Goal: Task Accomplishment & Management: Manage account settings

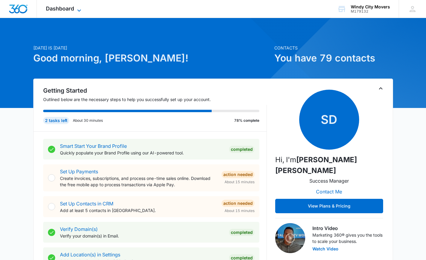
click at [61, 7] on span "Dashboard" at bounding box center [60, 8] width 28 height 6
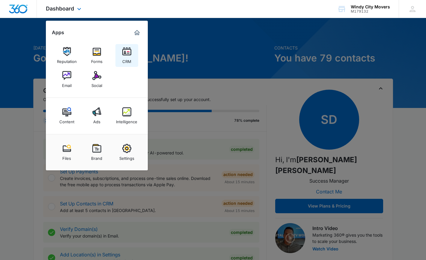
click at [129, 54] on img at bounding box center [126, 51] width 9 height 9
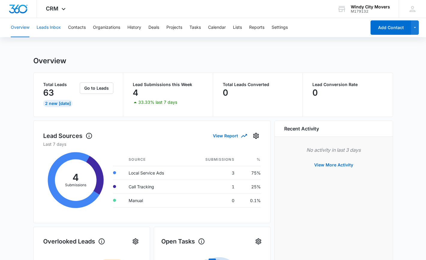
click at [46, 28] on button "Leads Inbox" at bounding box center [49, 27] width 24 height 19
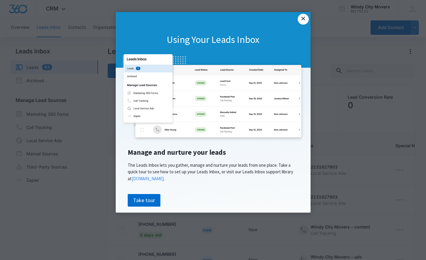
click at [305, 20] on link "×" at bounding box center [303, 19] width 11 height 11
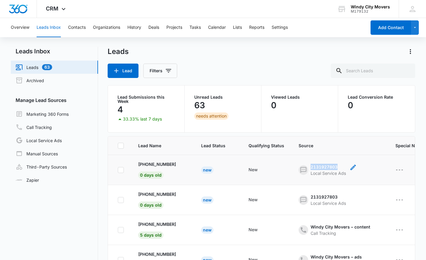
drag, startPoint x: 308, startPoint y: 166, endPoint x: 331, endPoint y: 166, distance: 23.1
click at [331, 166] on div "2131927803" at bounding box center [327, 167] width 35 height 6
copy div "2131927803"
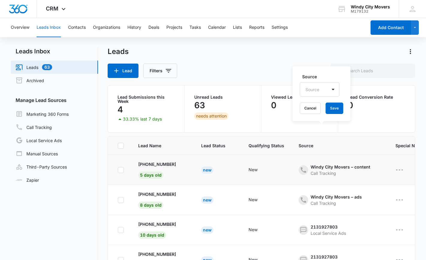
scroll to position [30, 0]
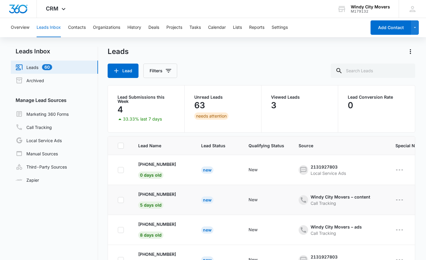
click at [275, 205] on td "New" at bounding box center [266, 200] width 50 height 30
click at [342, 197] on div "Windy City Movers – content" at bounding box center [340, 197] width 60 height 6
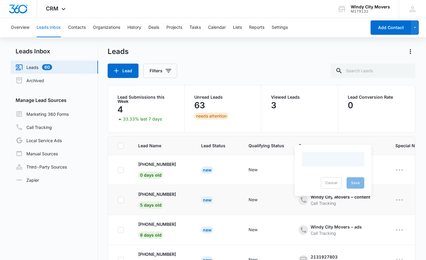
click at [346, 206] on td "Windy City Movers – content Call Tracking Cancel Save" at bounding box center [339, 200] width 97 height 30
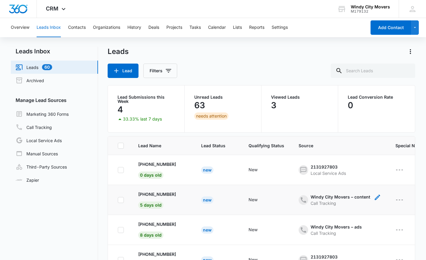
click at [320, 198] on div "Windy City Movers – content" at bounding box center [340, 197] width 60 height 6
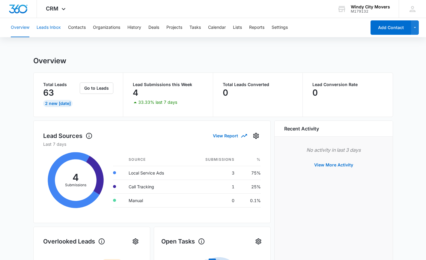
click at [51, 28] on button "Leads Inbox" at bounding box center [49, 27] width 24 height 19
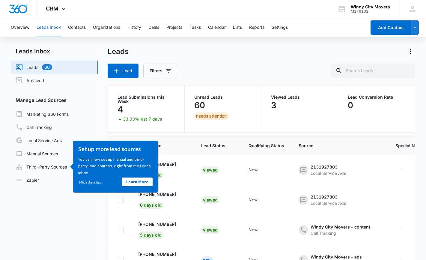
drag, startPoint x: 49, startPoint y: 239, endPoint x: 52, endPoint y: 233, distance: 6.4
click at [48, 239] on nav "Leads Inbox Leads 60 Archived Manage Lead Sources Marketing 360 Forms Call Trac…" at bounding box center [54, 175] width 87 height 256
click at [90, 199] on nav "Leads Inbox Leads 60 Archived Manage Lead Sources Marketing 360 Forms Call Trac…" at bounding box center [54, 175] width 87 height 256
click at [87, 182] on link "⊘ Hide these tips" at bounding box center [89, 182] width 23 height 4
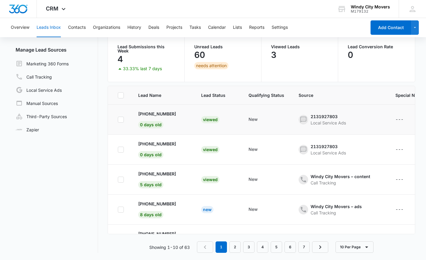
click at [120, 119] on icon at bounding box center [120, 119] width 5 height 5
click at [118, 119] on input "checkbox" at bounding box center [117, 119] width 0 height 0
click at [120, 119] on icon at bounding box center [120, 119] width 5 height 5
click at [118, 119] on input "checkbox" at bounding box center [117, 119] width 0 height 0
checkbox input "false"
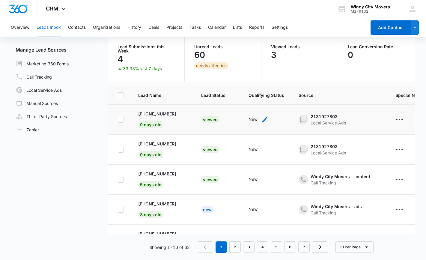
click at [262, 120] on icon "- - Select to Edit Field" at bounding box center [264, 119] width 5 height 5
click at [242, 83] on div at bounding box center [242, 80] width 10 height 7
click at [64, 160] on nav "Leads Inbox Leads 60 Archived Manage Lead Sources Marketing 360 Forms Call Trac…" at bounding box center [54, 124] width 87 height 256
click at [396, 119] on div "---" at bounding box center [404, 119] width 19 height 7
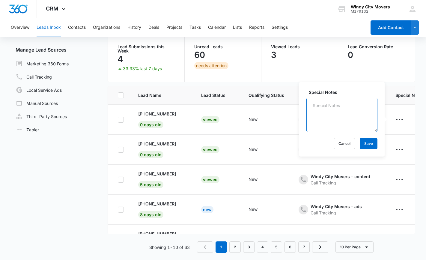
click at [328, 109] on textarea "Special Notes" at bounding box center [341, 115] width 71 height 34
type textarea "o"
type textarea "Not in our system."
drag, startPoint x: 335, startPoint y: 111, endPoint x: 309, endPoint y: 108, distance: 26.4
click at [305, 111] on div "Special Notes Not in our system. Cancel Save" at bounding box center [341, 119] width 85 height 75
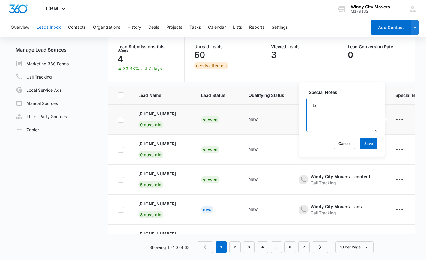
type textarea "L"
click at [343, 145] on button "Cancel" at bounding box center [344, 143] width 21 height 11
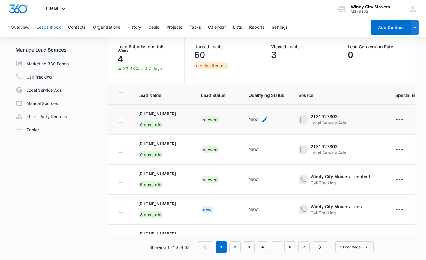
click at [262, 119] on icon "- - Select to Edit Field" at bounding box center [264, 119] width 5 height 5
click at [252, 83] on div "New" at bounding box center [242, 80] width 23 height 13
click at [395, 119] on div "---" at bounding box center [399, 119] width 8 height 7
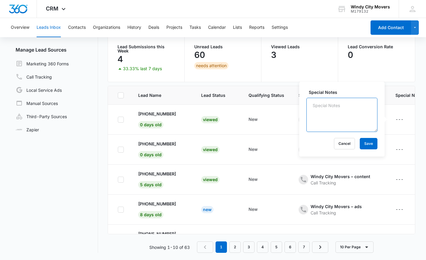
click at [346, 117] on textarea "Special Notes" at bounding box center [341, 115] width 71 height 34
click at [352, 120] on textarea "Special Notes" at bounding box center [341, 115] width 71 height 34
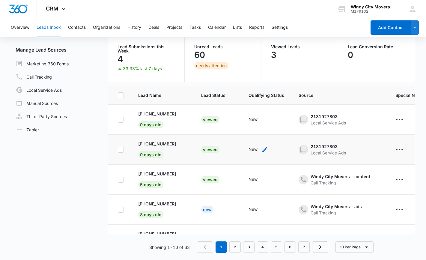
click at [250, 149] on div "New" at bounding box center [252, 149] width 9 height 6
click at [270, 109] on div at bounding box center [252, 106] width 62 height 14
click at [264, 112] on div at bounding box center [254, 111] width 34 height 7
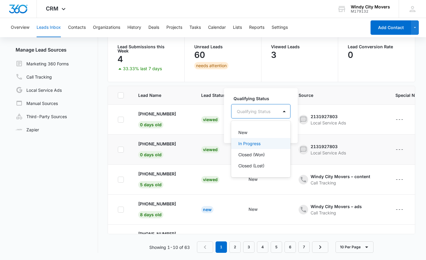
click at [259, 145] on p "In Progress" at bounding box center [249, 143] width 22 height 6
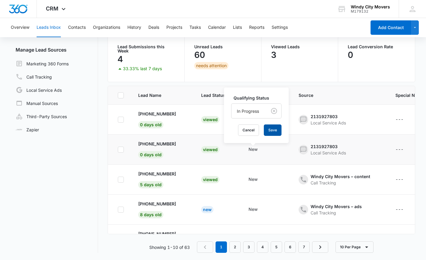
click at [268, 130] on button "Save" at bounding box center [273, 129] width 18 height 11
click at [395, 120] on div "---" at bounding box center [399, 119] width 8 height 7
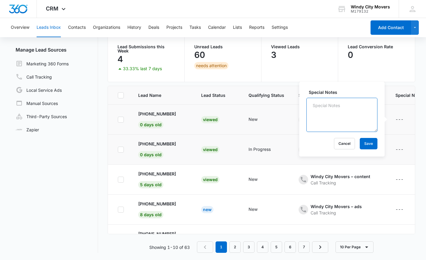
click at [343, 119] on textarea "Special Notes" at bounding box center [341, 115] width 71 height 34
click at [356, 116] on textarea "Not in Our System" at bounding box center [341, 115] width 71 height 34
click at [357, 115] on textarea "Not in Our System" at bounding box center [341, 115] width 71 height 34
click at [357, 114] on textarea "Not in Our System" at bounding box center [341, 115] width 71 height 34
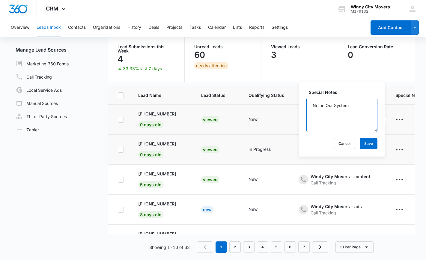
click at [357, 114] on textarea "Not in Our System" at bounding box center [341, 115] width 71 height 34
click at [361, 108] on textarea "Not in Our System" at bounding box center [341, 115] width 71 height 34
drag, startPoint x: 362, startPoint y: 108, endPoint x: 283, endPoint y: 103, distance: 79.5
click at [283, 103] on table "Lead Name Lead Status Qualifying Status Source Special Notes Created Assigned T…" at bounding box center [355, 245] width 495 height 318
click at [352, 120] on textarea "Not in Our System" at bounding box center [341, 115] width 71 height 34
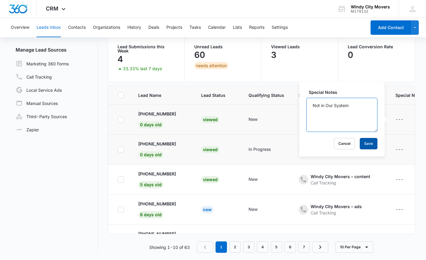
type textarea "Not in Our System"
click at [367, 142] on button "Save" at bounding box center [369, 143] width 18 height 11
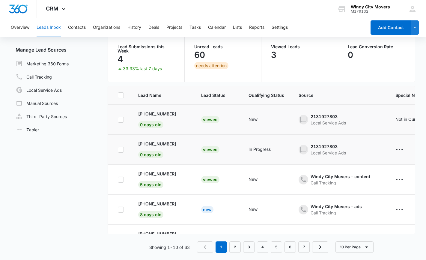
scroll to position [30, 0]
click at [395, 151] on div "---" at bounding box center [399, 149] width 8 height 7
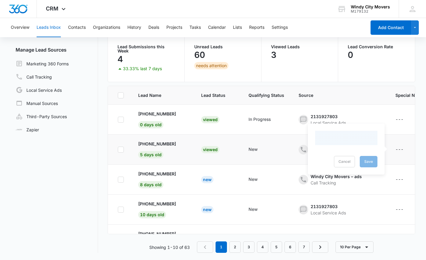
click at [336, 134] on div at bounding box center [346, 138] width 62 height 14
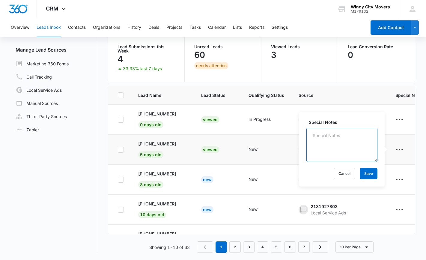
click at [337, 137] on textarea "Special Notes" at bounding box center [341, 145] width 71 height 34
paste textarea "Not in Our System"
type textarea "Not in Our System"
click at [372, 173] on button "Save" at bounding box center [369, 173] width 18 height 11
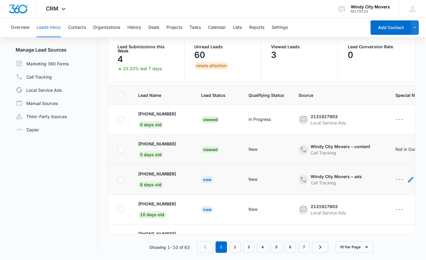
click at [395, 179] on div "---" at bounding box center [399, 179] width 8 height 7
click at [348, 174] on div at bounding box center [346, 168] width 62 height 14
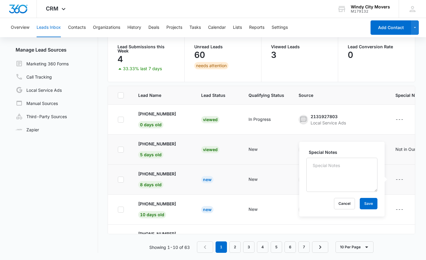
click at [354, 167] on textarea "Special Notes" at bounding box center [341, 175] width 71 height 34
type textarea "Not in Our System"
click at [366, 203] on button "Save" at bounding box center [369, 203] width 18 height 11
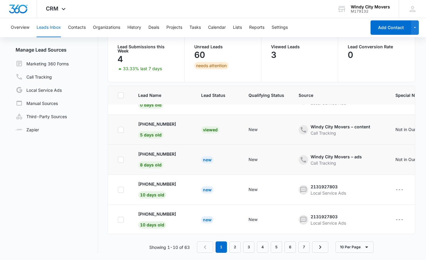
scroll to position [60, 0]
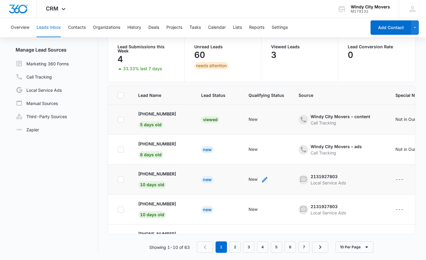
click at [249, 180] on div "New" at bounding box center [252, 179] width 9 height 6
click at [248, 139] on div "New" at bounding box center [242, 140] width 23 height 13
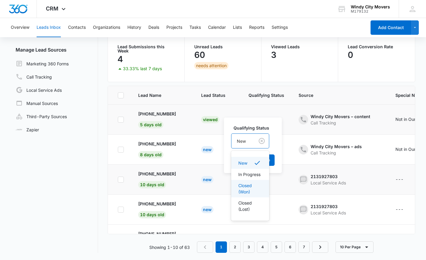
click at [254, 194] on p "Closed (Won)" at bounding box center [249, 188] width 22 height 13
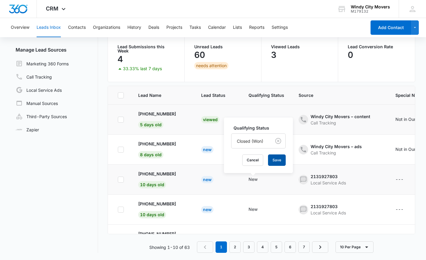
click at [279, 160] on button "Save" at bounding box center [277, 159] width 18 height 11
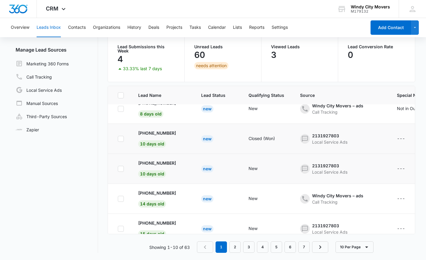
scroll to position [90, 0]
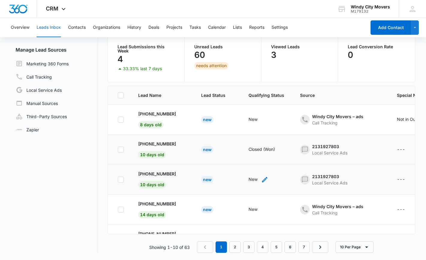
click at [261, 178] on icon "- - Select to Edit Field" at bounding box center [264, 179] width 7 height 7
click at [252, 142] on div "New" at bounding box center [242, 140] width 23 height 13
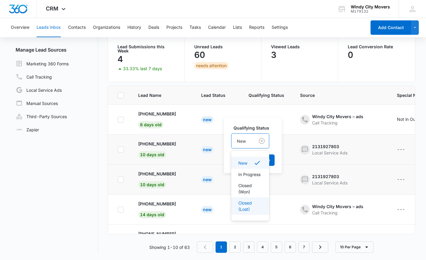
click at [254, 212] on p "Closed (Lost)" at bounding box center [249, 206] width 22 height 13
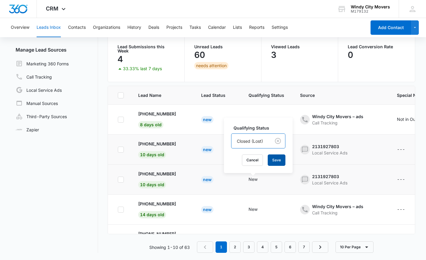
click at [278, 162] on button "Save" at bounding box center [277, 159] width 18 height 11
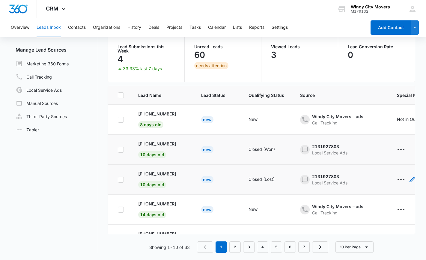
click at [397, 179] on div "---" at bounding box center [401, 179] width 8 height 7
click at [331, 170] on div at bounding box center [349, 168] width 62 height 14
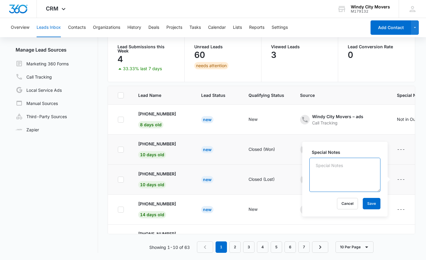
click at [332, 169] on textarea "Special Notes" at bounding box center [344, 175] width 71 height 34
type textarea "2"
type textarea "C"
type textarea "Not in our service area, [US_STATE] to [GEOGRAPHIC_DATA]"
click at [371, 205] on button "Save" at bounding box center [372, 203] width 18 height 11
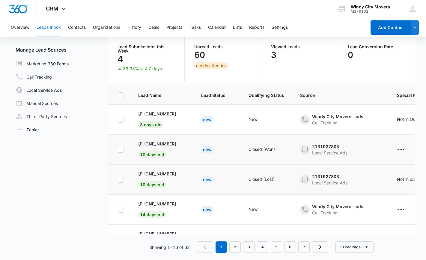
scroll to position [120, 0]
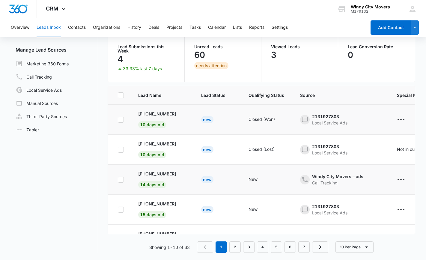
drag, startPoint x: 389, startPoint y: 185, endPoint x: 390, endPoint y: 182, distance: 3.3
click at [390, 185] on td "---" at bounding box center [432, 180] width 85 height 30
click at [397, 180] on div "---" at bounding box center [401, 179] width 8 height 7
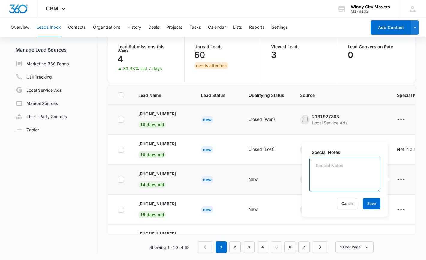
click at [352, 170] on textarea "Special Notes" at bounding box center [344, 175] width 71 height 34
type textarea "Not in Our system"
click at [377, 204] on button "Save" at bounding box center [372, 203] width 18 height 11
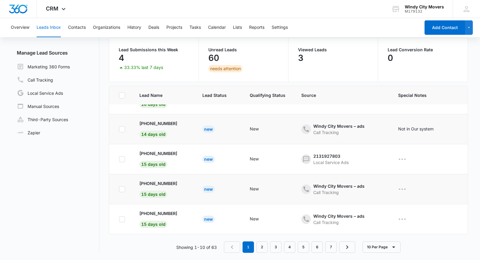
scroll to position [175, 0]
click at [250, 156] on div "New" at bounding box center [254, 159] width 9 height 6
click at [262, 113] on div at bounding box center [255, 116] width 34 height 7
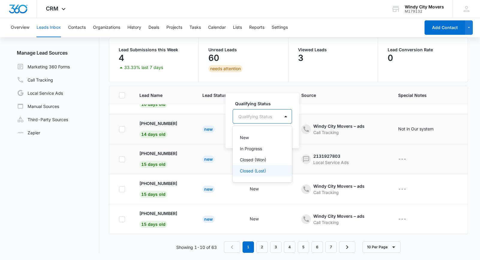
click at [255, 172] on p "Closed (Lost)" at bounding box center [253, 171] width 26 height 6
click at [277, 132] on button "Save" at bounding box center [278, 134] width 18 height 11
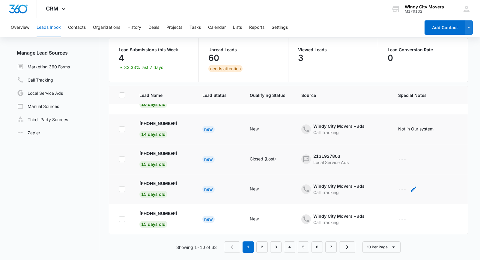
click at [398, 185] on div "---" at bounding box center [402, 188] width 8 height 7
click at [404, 143] on textarea "Special Notes" at bounding box center [404, 136] width 71 height 34
type textarea "Not in Our System"
click at [426, 164] on button "Save" at bounding box center [432, 164] width 18 height 11
click at [250, 215] on div "New" at bounding box center [254, 218] width 9 height 6
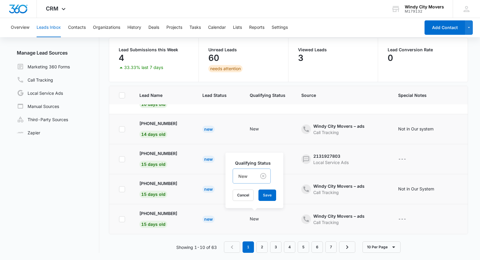
click at [248, 177] on div "New" at bounding box center [244, 175] width 23 height 13
click at [247, 229] on p "Closed (Won)" at bounding box center [251, 223] width 22 height 13
click at [269, 193] on button "Save" at bounding box center [272, 194] width 18 height 11
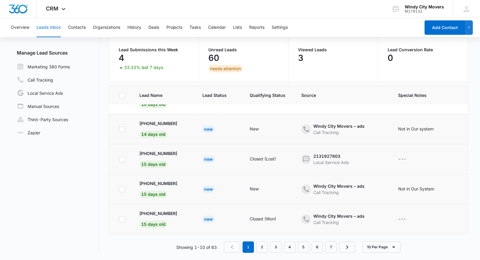
click at [430, 74] on main "Leads Inbox Leads 60 Archived Manage Lead Sources Marketing 360 Forms Call Trac…" at bounding box center [240, 129] width 480 height 260
click at [59, 11] on div "CRM Apps Reputation Forms CRM Email Social Content Ads Intelligence Files Brand…" at bounding box center [56, 9] width 39 height 18
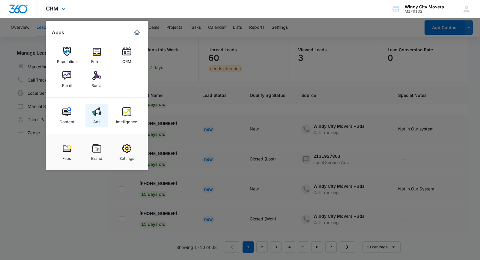
click at [99, 114] on img at bounding box center [96, 111] width 9 height 9
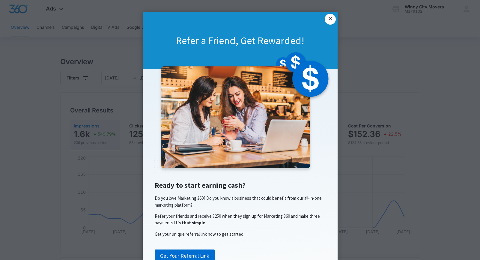
click at [329, 18] on link "×" at bounding box center [330, 19] width 11 height 11
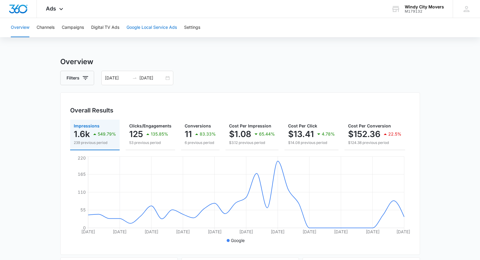
click at [156, 27] on button "Google Local Service Ads" at bounding box center [151, 27] width 50 height 19
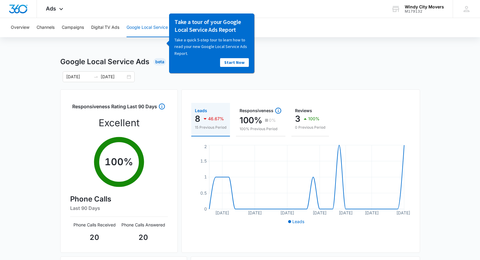
click at [160, 79] on div "[DATE] [DATE]" at bounding box center [150, 76] width 180 height 11
click at [148, 44] on div "Overview Channels Campaigns Digital TV Ads Google Local Service Ads Settings Go…" at bounding box center [240, 191] width 480 height 347
click at [328, 78] on div "[DATE] [DATE]" at bounding box center [240, 76] width 360 height 11
click at [128, 39] on div "Overview Channels Campaigns Digital TV Ads Google Local Service Ads Settings Go…" at bounding box center [240, 191] width 480 height 347
click at [301, 65] on div "Google Local Service Ads Beta" at bounding box center [240, 61] width 360 height 11
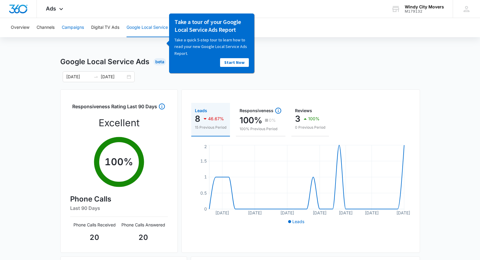
click at [66, 28] on button "Campaigns" at bounding box center [73, 27] width 22 height 19
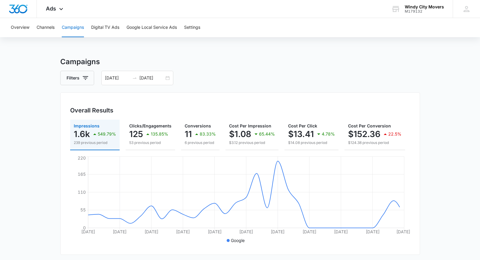
click at [183, 26] on div "Overview Channels Campaigns Digital TV Ads Google Local Service Ads Settings" at bounding box center [239, 27] width 465 height 19
click at [194, 26] on button "Settings" at bounding box center [192, 27] width 16 height 19
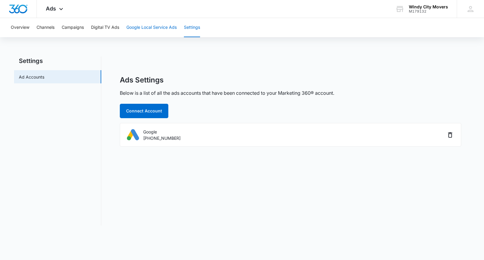
click at [152, 24] on button "Google Local Service Ads" at bounding box center [151, 27] width 50 height 19
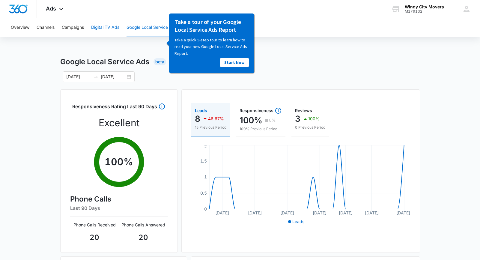
click at [108, 24] on button "Digital TV Ads" at bounding box center [105, 27] width 28 height 19
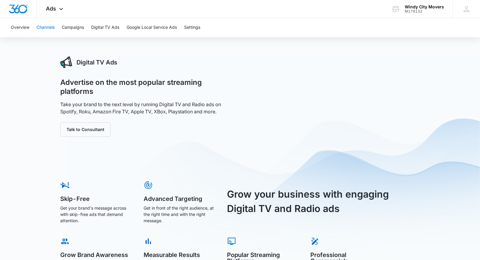
click at [49, 25] on button "Channels" at bounding box center [46, 27] width 18 height 19
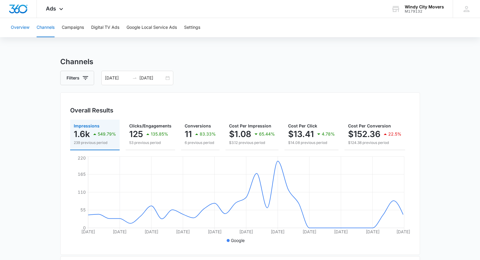
click at [19, 27] on button "Overview" at bounding box center [20, 27] width 19 height 19
click at [105, 28] on button "Digital TV Ads" at bounding box center [105, 27] width 28 height 19
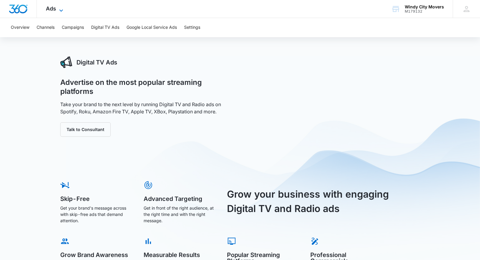
click at [59, 10] on icon at bounding box center [61, 10] width 7 height 7
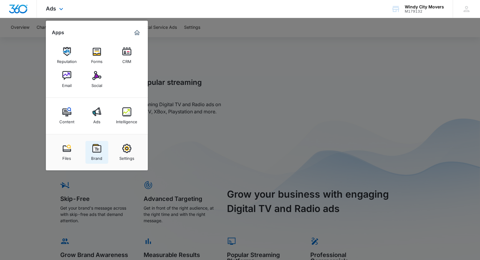
click at [99, 151] on img at bounding box center [96, 148] width 9 height 9
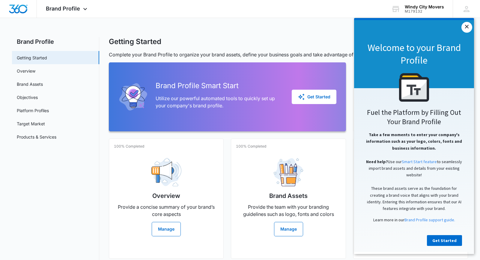
click at [430, 25] on link "×" at bounding box center [466, 27] width 11 height 11
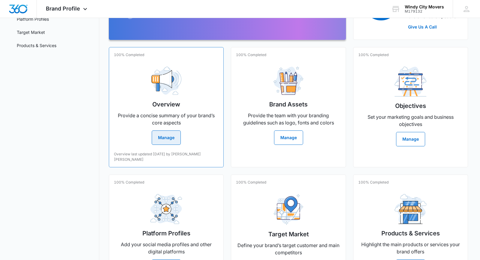
scroll to position [34, 0]
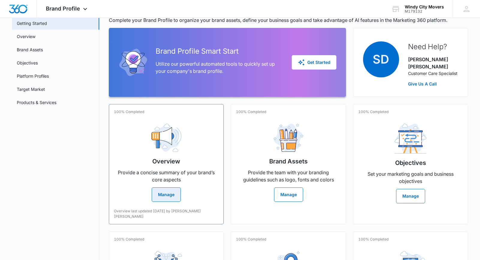
click at [161, 189] on button "Manage" at bounding box center [166, 194] width 29 height 14
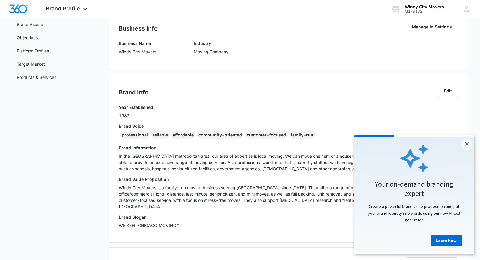
scroll to position [60, 0]
click at [430, 145] on link "×" at bounding box center [466, 144] width 11 height 11
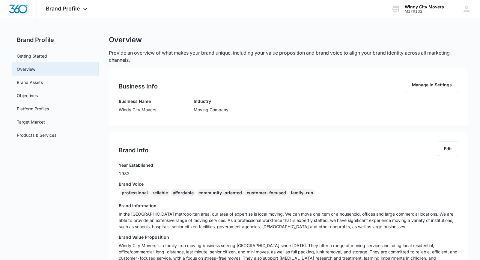
scroll to position [0, 0]
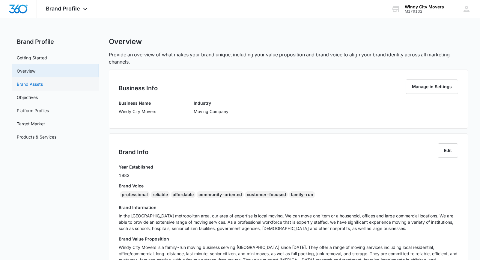
click at [43, 85] on link "Brand Assets" at bounding box center [30, 84] width 26 height 6
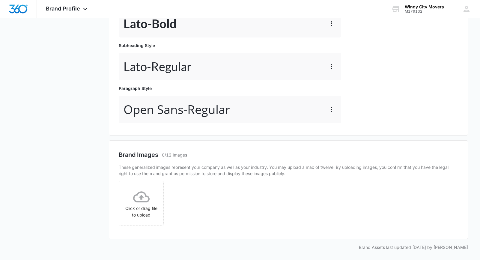
scroll to position [260, 0]
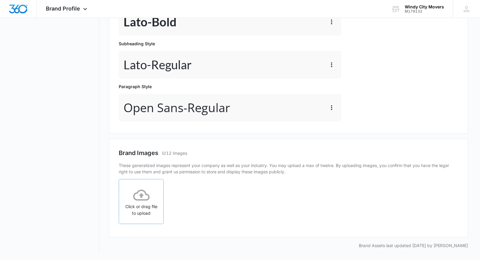
click at [146, 202] on icon at bounding box center [141, 195] width 16 height 16
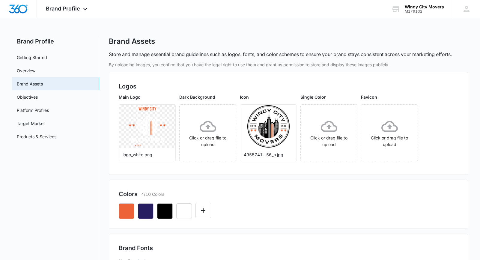
scroll to position [0, 0]
drag, startPoint x: 79, startPoint y: 207, endPoint x: 63, endPoint y: 162, distance: 47.5
click at [38, 99] on link "Objectives" at bounding box center [27, 97] width 21 height 6
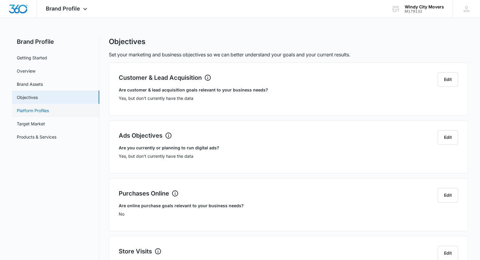
click at [45, 109] on link "Platform Profiles" at bounding box center [33, 110] width 32 height 6
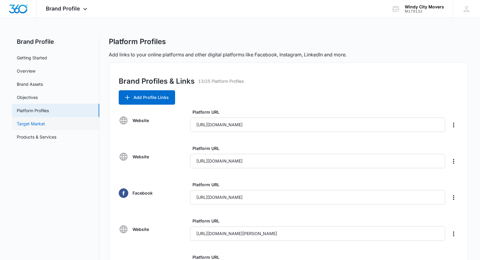
click at [45, 124] on link "Target Market" at bounding box center [31, 123] width 28 height 6
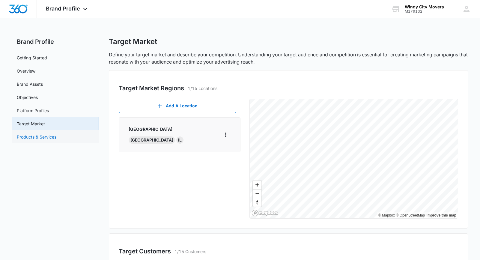
click at [39, 135] on link "Products & Services" at bounding box center [37, 137] width 40 height 6
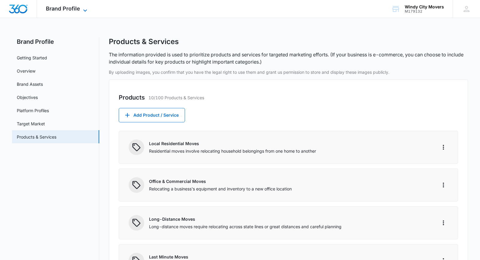
click at [71, 10] on span "Brand Profile" at bounding box center [63, 8] width 34 height 6
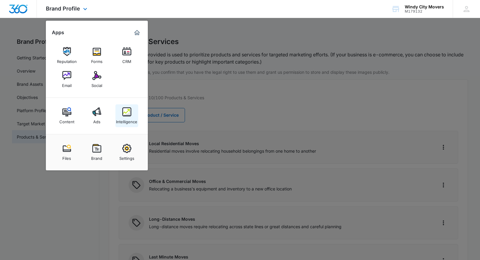
click at [130, 114] on img at bounding box center [126, 111] width 9 height 9
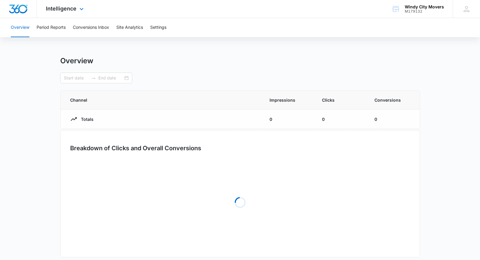
type input "[DATE]"
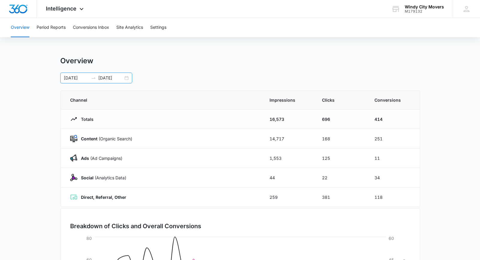
click at [126, 78] on div "[DATE] [DATE]" at bounding box center [96, 78] width 72 height 11
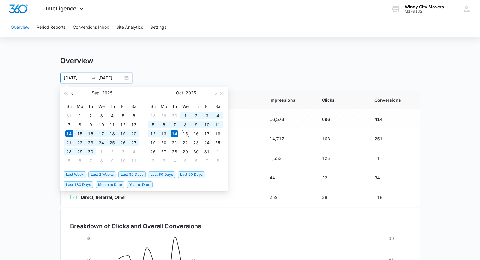
click at [73, 93] on span "button" at bounding box center [72, 93] width 3 height 3
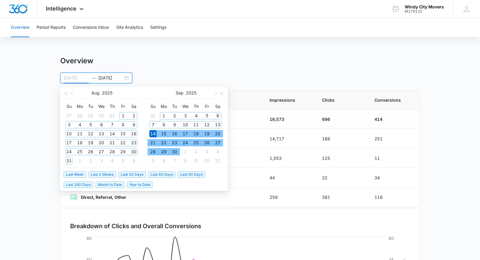
type input "[DATE]"
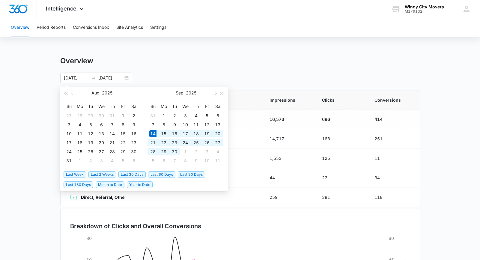
click at [37, 177] on main "Overview [DATE] [DATE] [DATE] Su Mo Tu We Th Fr Sa 27 28 29 30 31 1 2 3 4 5 6 7…" at bounding box center [240, 213] width 480 height 315
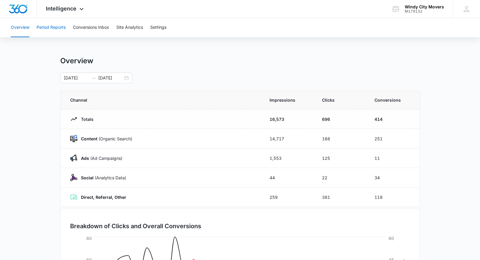
click at [57, 30] on button "Period Reports" at bounding box center [51, 27] width 29 height 19
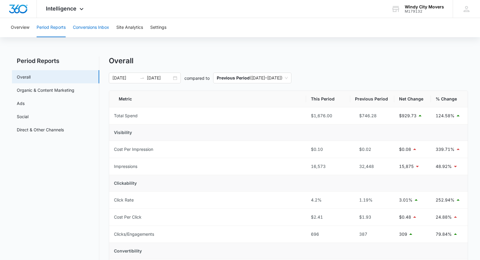
click at [92, 28] on button "Conversions Inbox" at bounding box center [91, 27] width 36 height 19
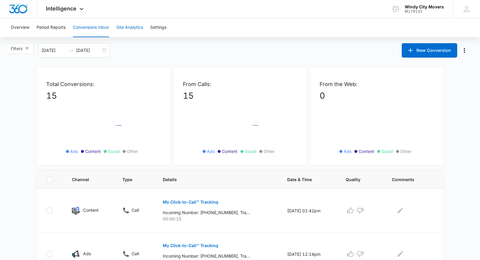
click at [130, 31] on button "Site Analytics" at bounding box center [129, 27] width 27 height 19
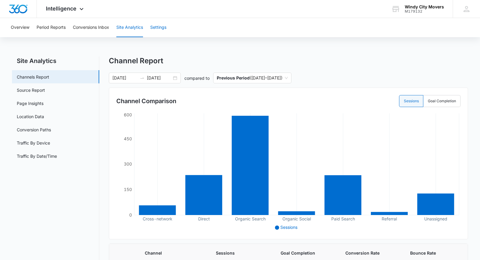
click at [160, 30] on button "Settings" at bounding box center [158, 27] width 16 height 19
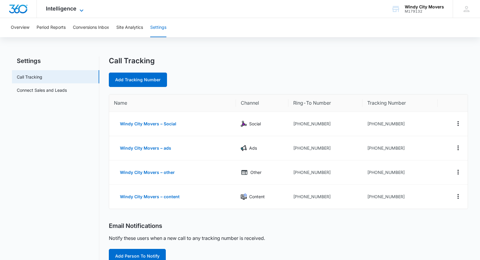
click at [60, 9] on span "Intelligence" at bounding box center [61, 8] width 31 height 6
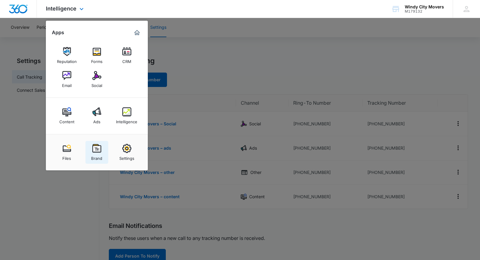
click at [97, 150] on img at bounding box center [96, 148] width 9 height 9
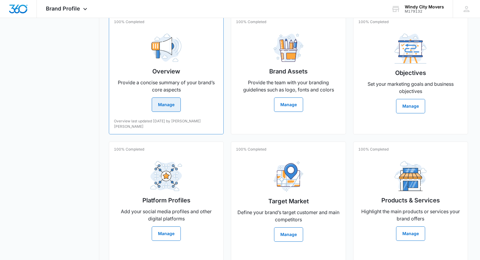
scroll to position [34, 0]
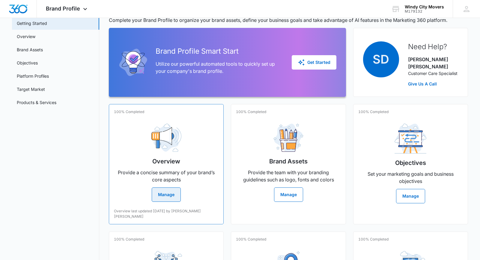
click at [167, 196] on div "100% Completed Overview Provide a concise summary of your brand’s core aspects …" at bounding box center [166, 164] width 115 height 120
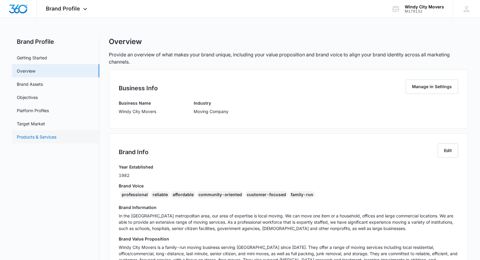
click at [42, 136] on link "Products & Services" at bounding box center [37, 137] width 40 height 6
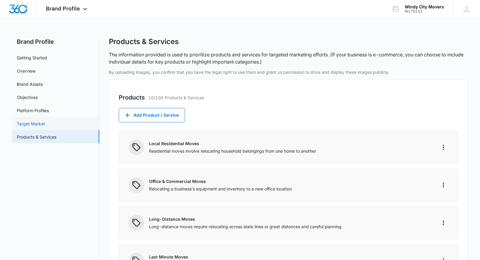
click at [45, 127] on link "Target Market" at bounding box center [31, 123] width 28 height 6
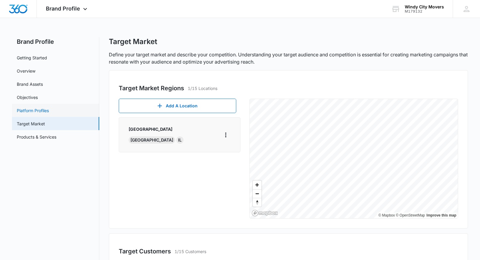
click at [49, 114] on link "Platform Profiles" at bounding box center [33, 110] width 32 height 6
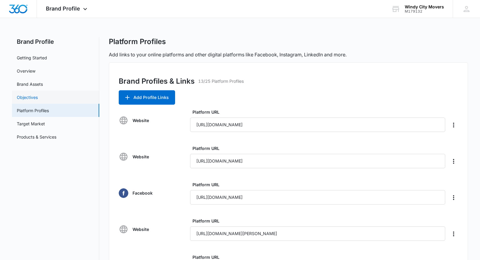
click at [38, 100] on link "Objectives" at bounding box center [27, 97] width 21 height 6
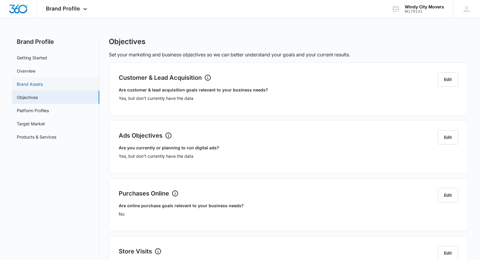
click at [43, 83] on link "Brand Assets" at bounding box center [30, 84] width 26 height 6
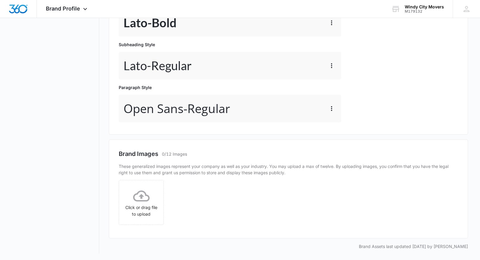
scroll to position [260, 0]
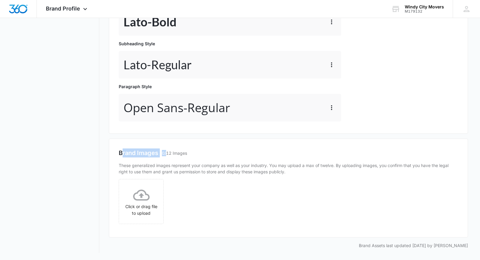
drag, startPoint x: 139, startPoint y: 155, endPoint x: 166, endPoint y: 156, distance: 27.3
click at [166, 156] on div "Brand Images 0/12 Images" at bounding box center [288, 152] width 339 height 9
click at [185, 162] on p "These generalized images represent your company as well as your industry. You m…" at bounding box center [288, 168] width 339 height 13
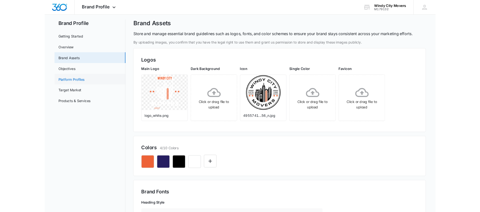
scroll to position [0, 0]
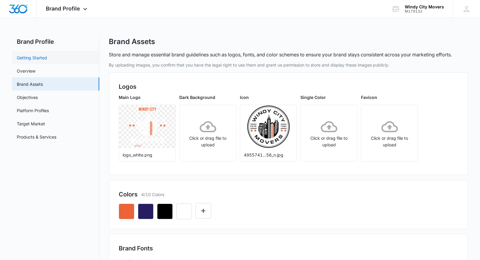
click at [46, 55] on link "Getting Started" at bounding box center [32, 58] width 30 height 6
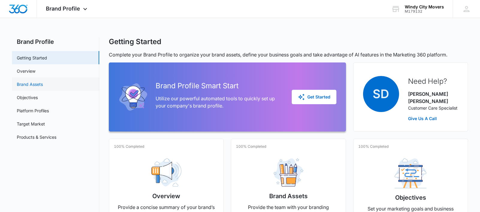
click at [39, 81] on link "Brand Assets" at bounding box center [30, 84] width 26 height 6
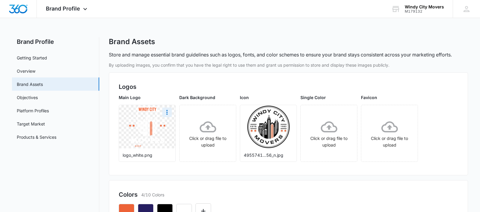
click at [150, 134] on img at bounding box center [147, 126] width 40 height 43
click at [149, 133] on img at bounding box center [147, 126] width 40 height 43
